Goal: Task Accomplishment & Management: Use online tool/utility

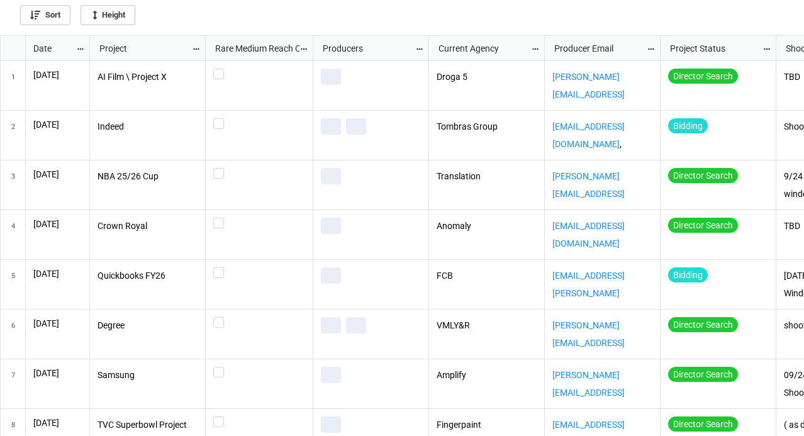
scroll to position [393, 796]
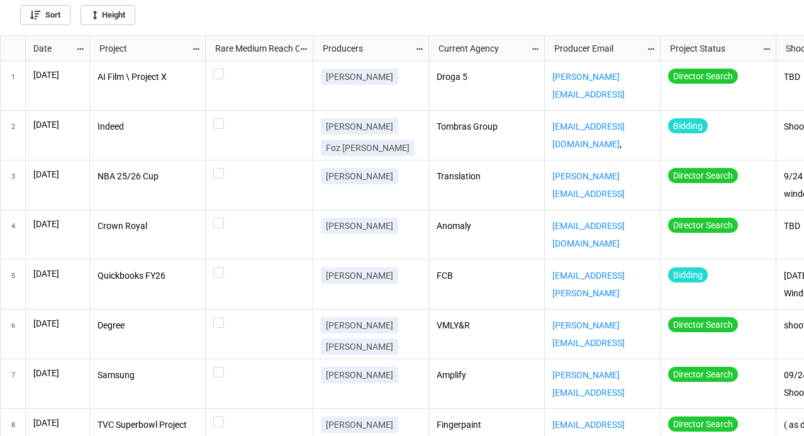
click at [80, 48] on icon "grid" at bounding box center [80, 49] width 9 height 9
click at [79, 48] on li "Sort" at bounding box center [101, 48] width 51 height 21
click at [79, 48] on icon "grid" at bounding box center [80, 49] width 9 height 9
checkbox input "true"
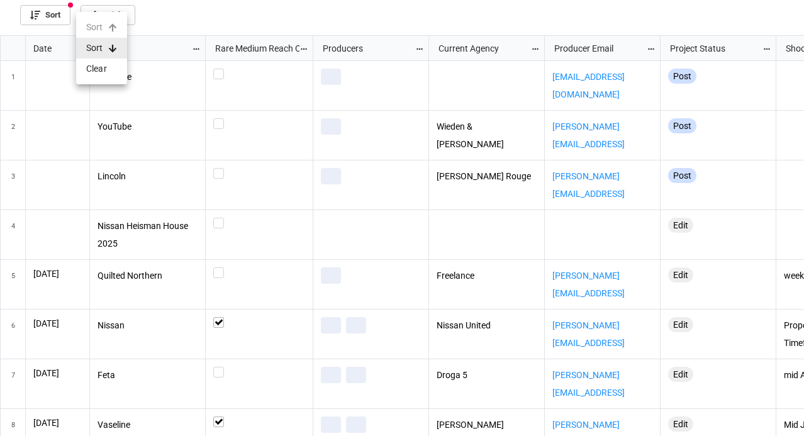
click at [228, 14] on div at bounding box center [402, 218] width 804 height 436
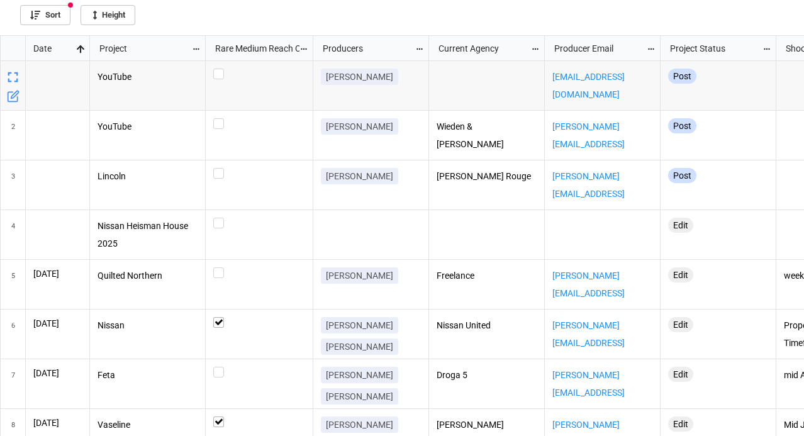
click at [80, 48] on icon "grid" at bounding box center [81, 49] width 8 height 8
click at [206, 19] on div at bounding box center [402, 218] width 804 height 436
click at [81, 46] on icon "grid" at bounding box center [81, 49] width 8 height 8
click at [109, 53] on li "Sort" at bounding box center [101, 48] width 51 height 21
checkbox input "false"
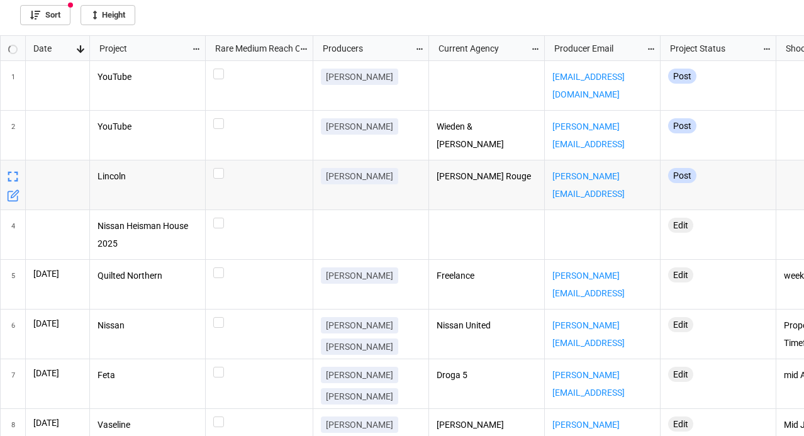
checkbox input "false"
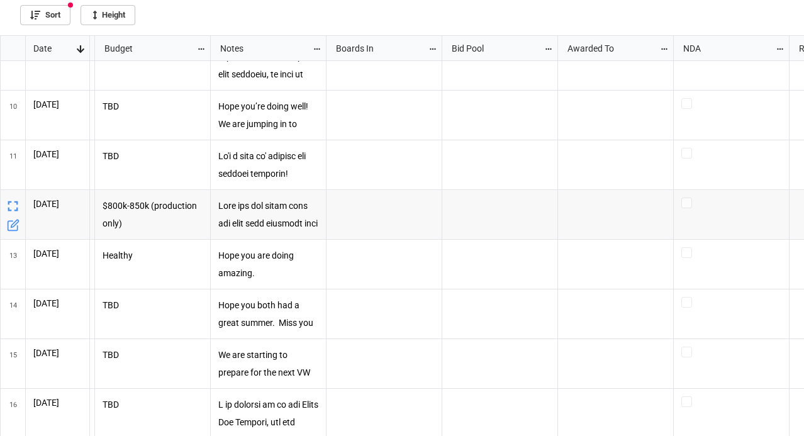
scroll to position [0, 792]
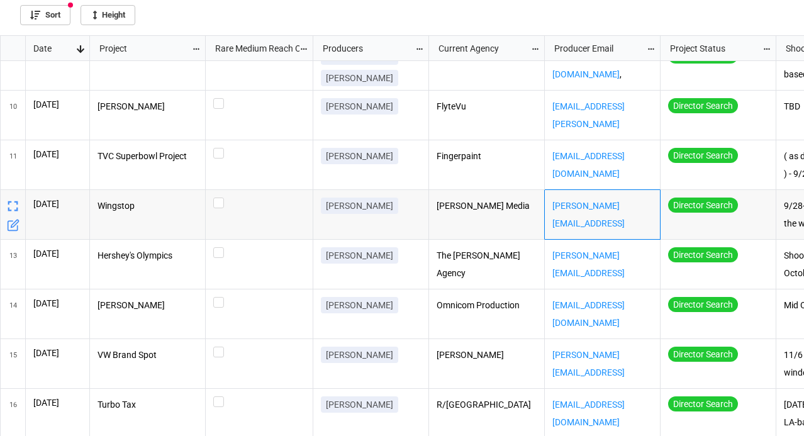
click at [590, 222] on div "[PERSON_NAME][EMAIL_ADDRESS][PERSON_NAME][DOMAIN_NAME]" at bounding box center [602, 215] width 116 height 50
click at [497, 224] on div "[PERSON_NAME] Media" at bounding box center [487, 215] width 116 height 50
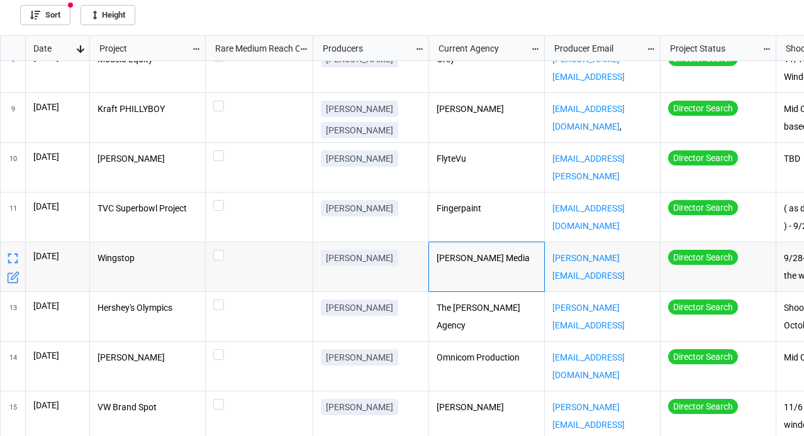
click at [497, 224] on div "Fingerpaint" at bounding box center [487, 217] width 116 height 50
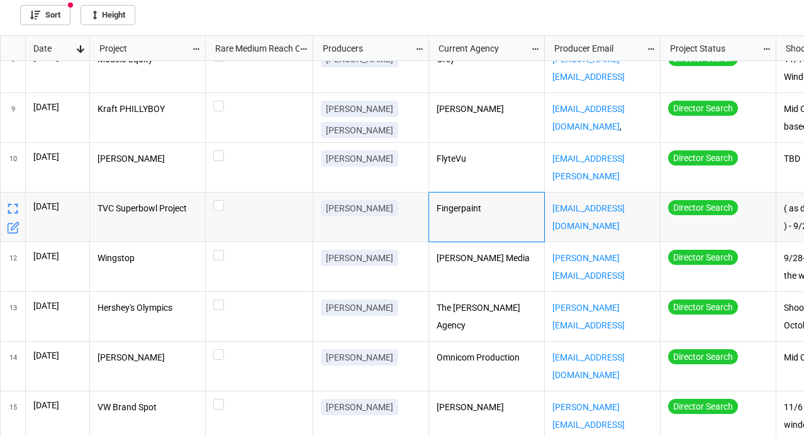
click at [171, 216] on p "TVC Superbowl Project" at bounding box center [147, 209] width 101 height 18
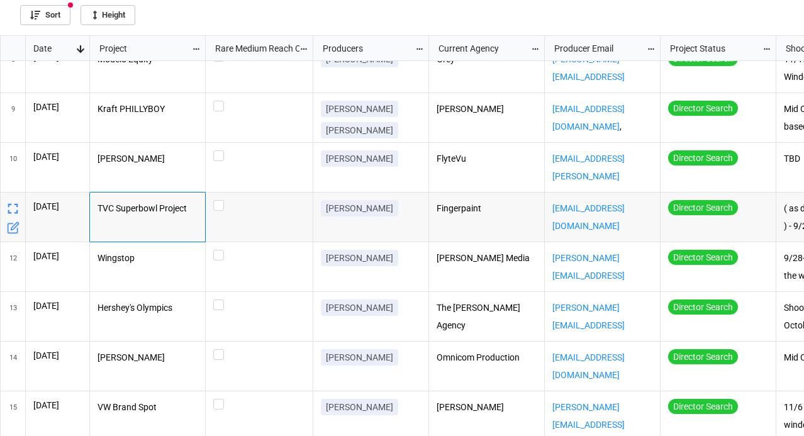
click at [336, 228] on div "[PERSON_NAME]" at bounding box center [371, 217] width 116 height 50
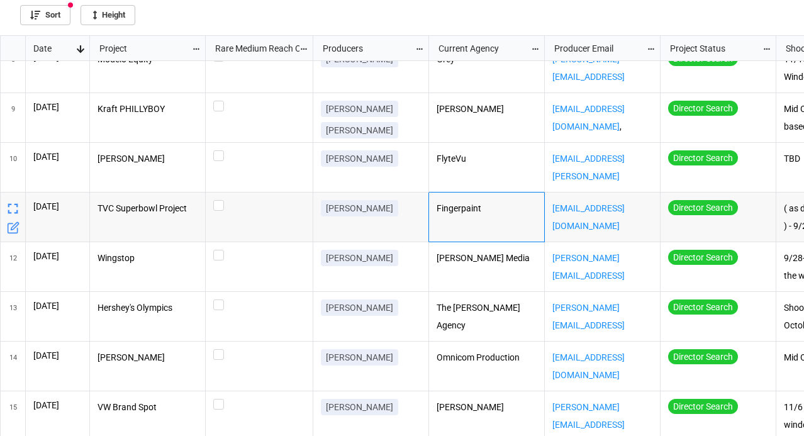
click at [480, 226] on div "Fingerpaint" at bounding box center [487, 217] width 116 height 50
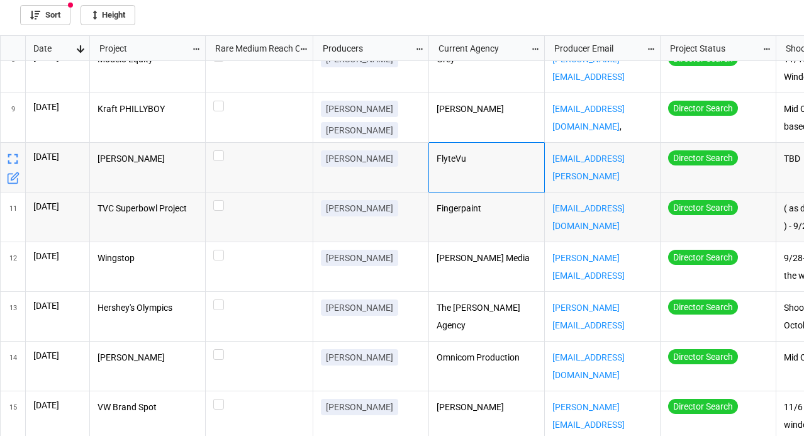
click at [448, 162] on p "FlyteVu" at bounding box center [486, 159] width 101 height 18
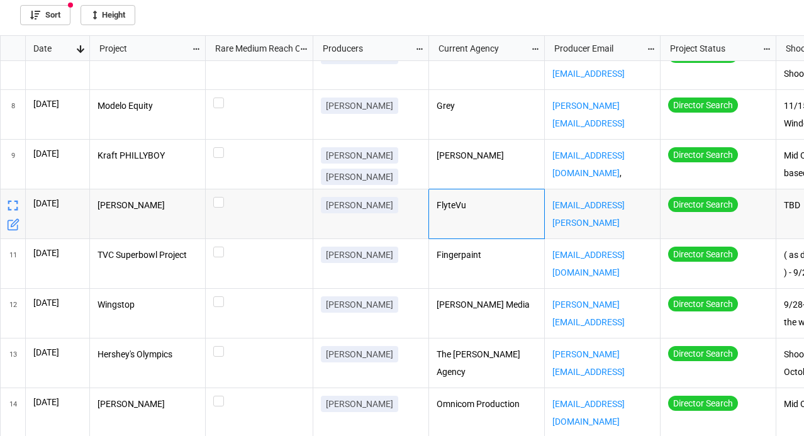
click at [446, 207] on p "FlyteVu" at bounding box center [486, 206] width 101 height 18
click at [492, 174] on div "[PERSON_NAME]" at bounding box center [487, 165] width 116 height 50
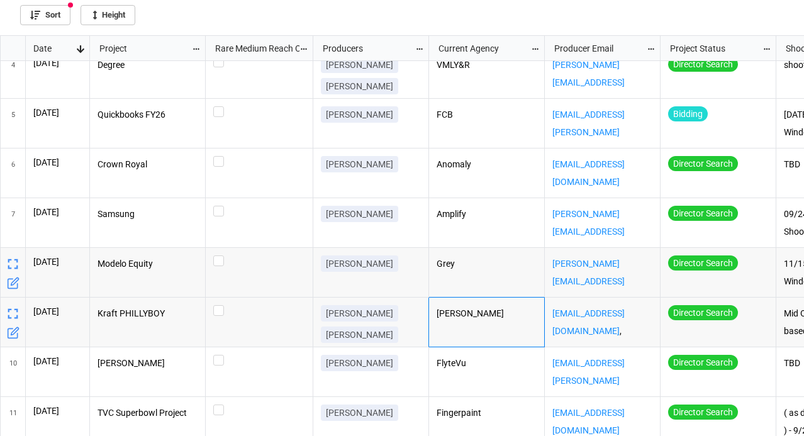
click at [355, 264] on p "[PERSON_NAME]" at bounding box center [359, 263] width 67 height 13
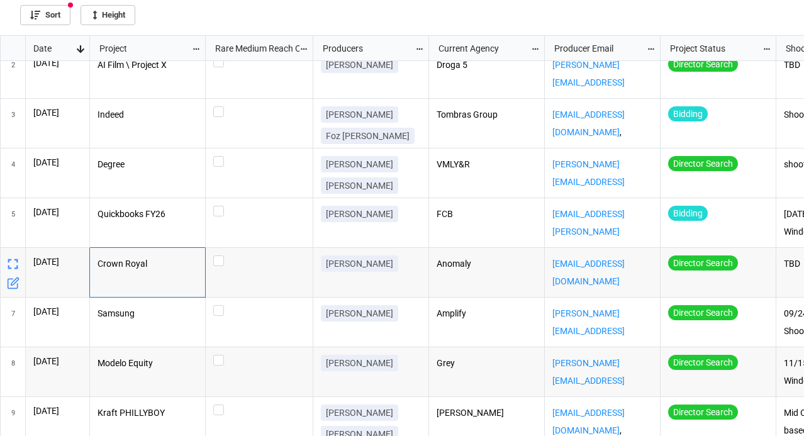
click at [160, 267] on p "Crown Royal" at bounding box center [147, 264] width 101 height 18
click at [350, 212] on p "[PERSON_NAME]" at bounding box center [359, 213] width 67 height 13
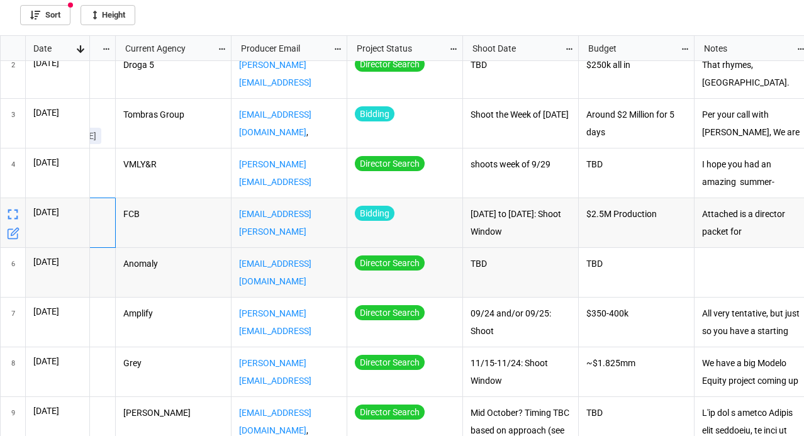
scroll to position [0, 375]
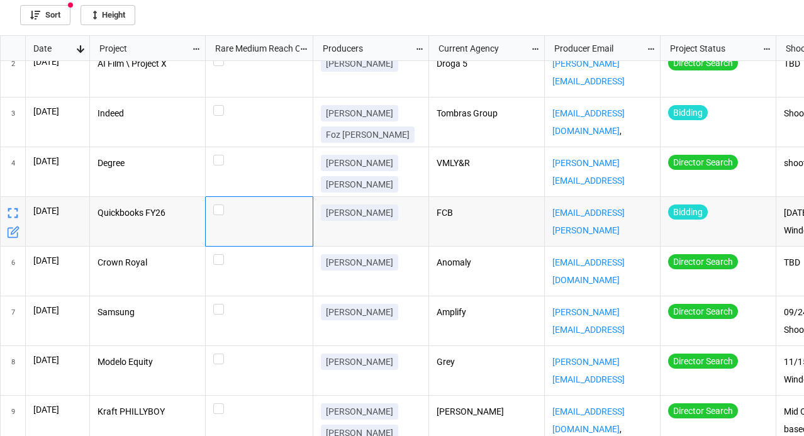
click at [269, 221] on div "grid" at bounding box center [260, 222] width 108 height 50
